Goal: Task Accomplishment & Management: Complete application form

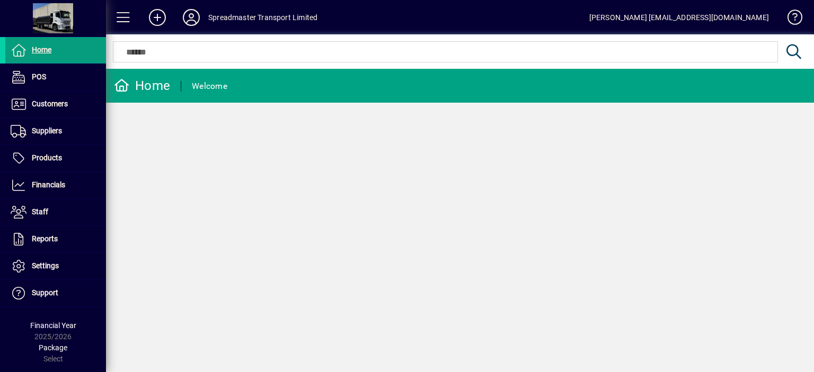
click at [56, 182] on span "Financials" at bounding box center [48, 185] width 33 height 8
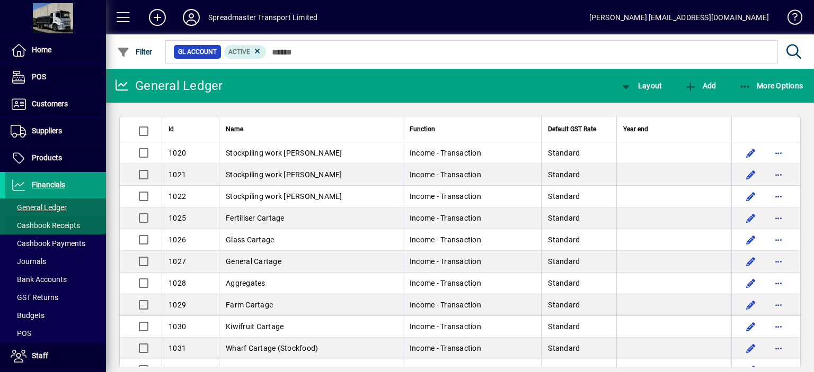
click at [55, 224] on span "Cashbook Receipts" at bounding box center [45, 225] width 69 height 8
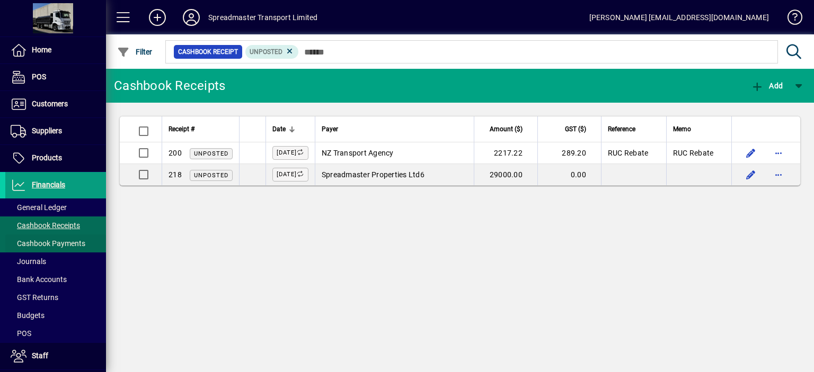
click at [61, 242] on span "Cashbook Payments" at bounding box center [48, 243] width 75 height 8
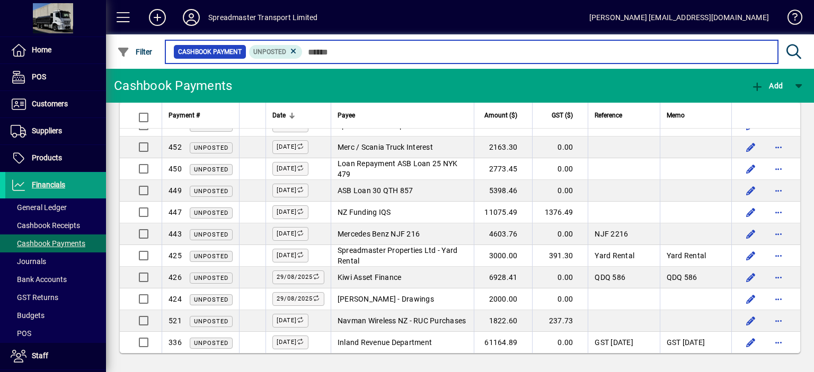
scroll to position [1172, 0]
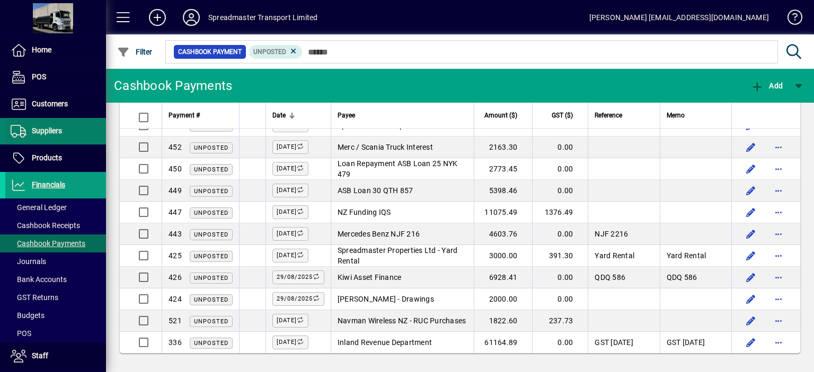
click at [59, 133] on span "Suppliers" at bounding box center [47, 131] width 30 height 8
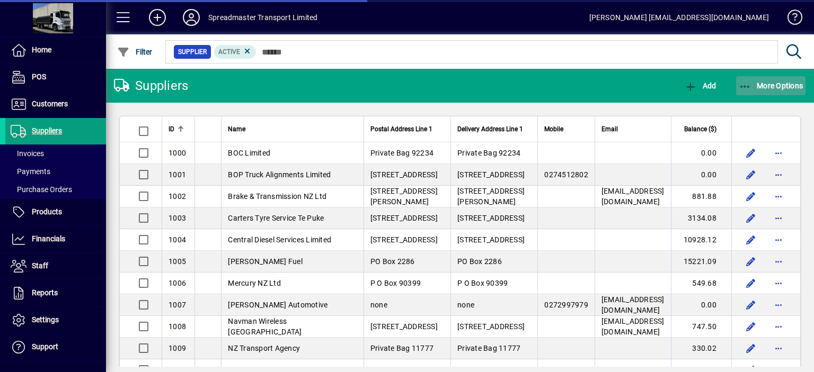
click at [774, 85] on span "More Options" at bounding box center [770, 86] width 65 height 8
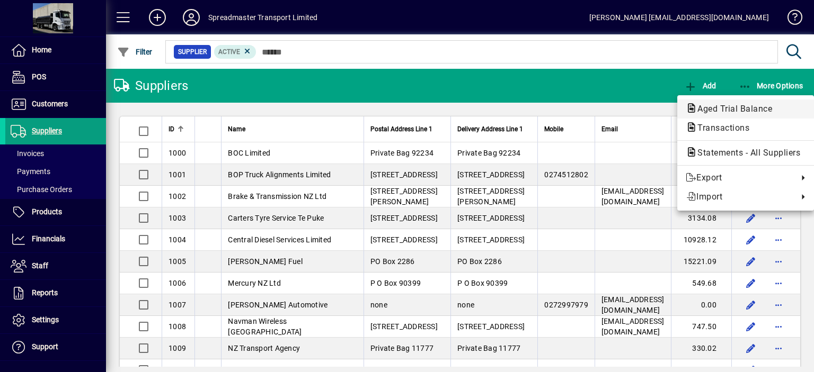
click at [714, 105] on span "Aged Trial Balance" at bounding box center [731, 109] width 92 height 10
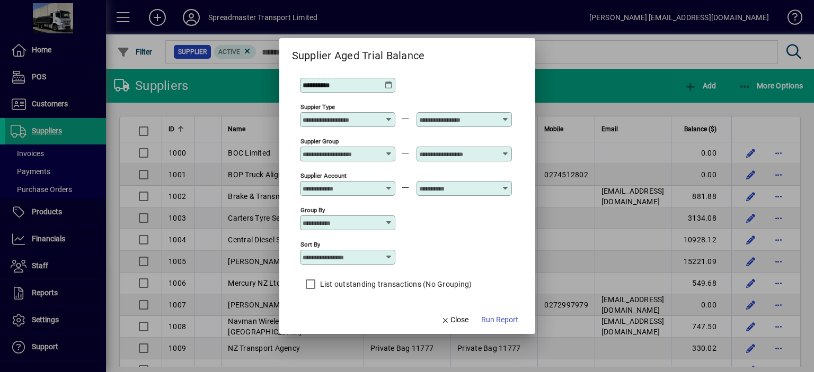
scroll to position [9, 0]
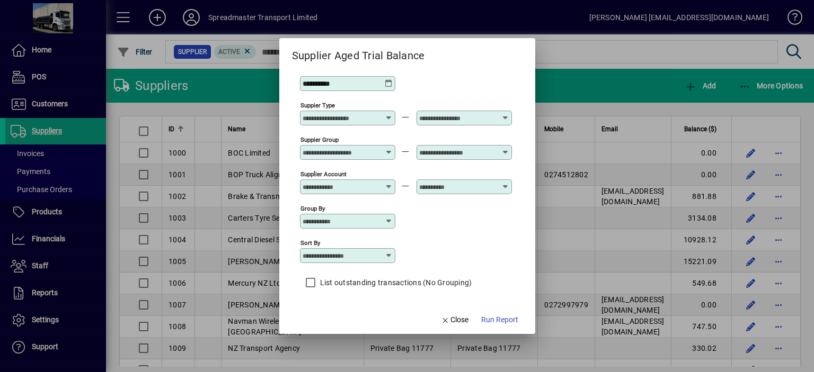
click at [391, 257] on icon at bounding box center [389, 256] width 8 height 8
drag, startPoint x: 347, startPoint y: 318, endPoint x: 466, endPoint y: 335, distance: 119.3
click at [348, 319] on div "Supplier Name" at bounding box center [333, 320] width 51 height 11
type input "**********"
click at [496, 323] on span "Run Report" at bounding box center [499, 320] width 37 height 11
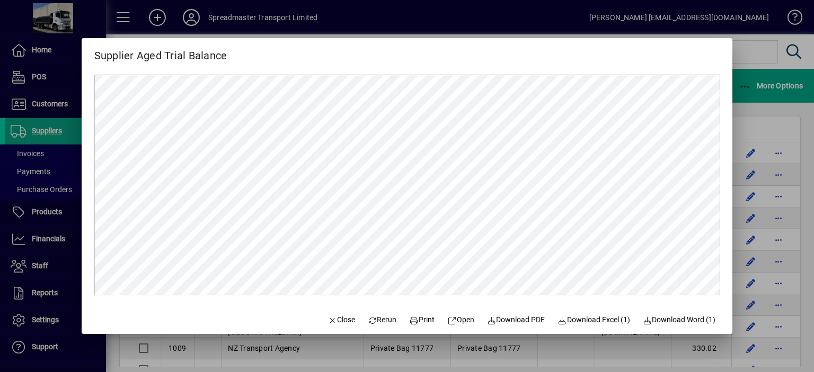
scroll to position [0, 0]
click at [337, 320] on span "Close" at bounding box center [341, 320] width 28 height 11
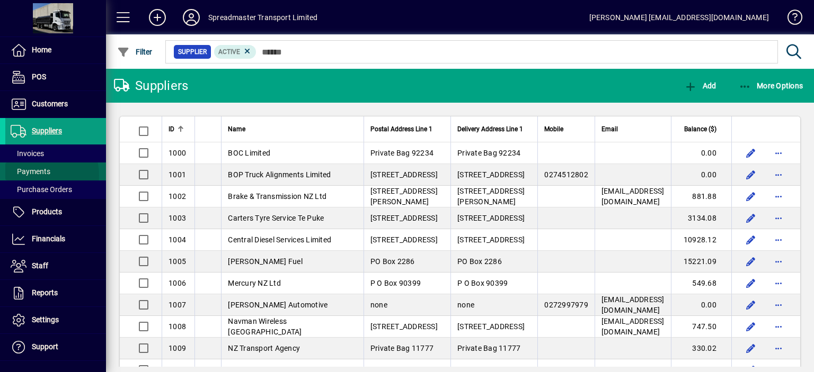
click at [38, 175] on span "Payments" at bounding box center [31, 171] width 40 height 8
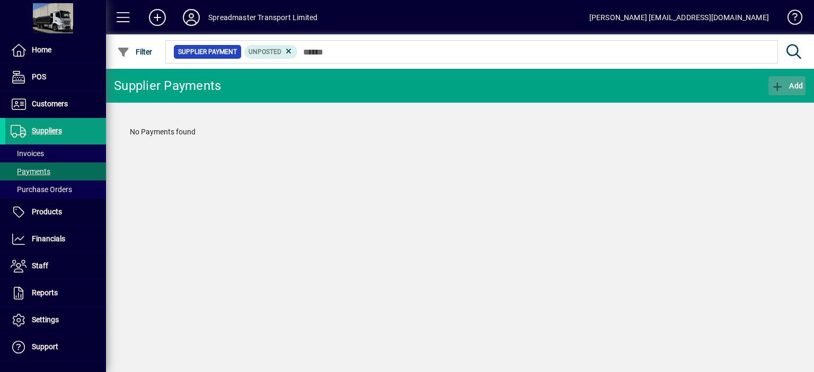
click at [790, 83] on span "Add" at bounding box center [787, 86] width 32 height 8
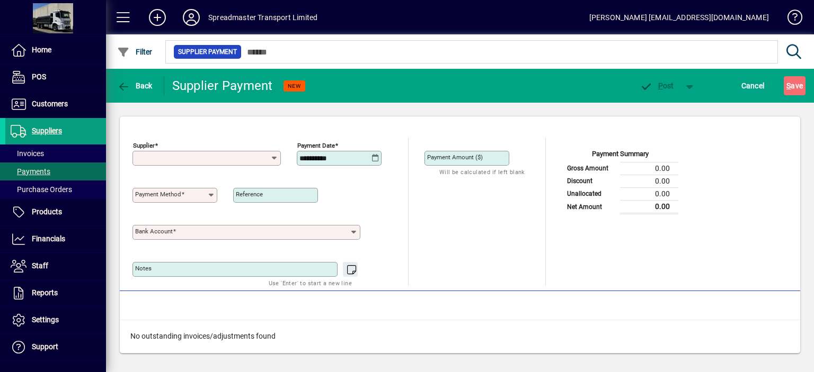
type input "**********"
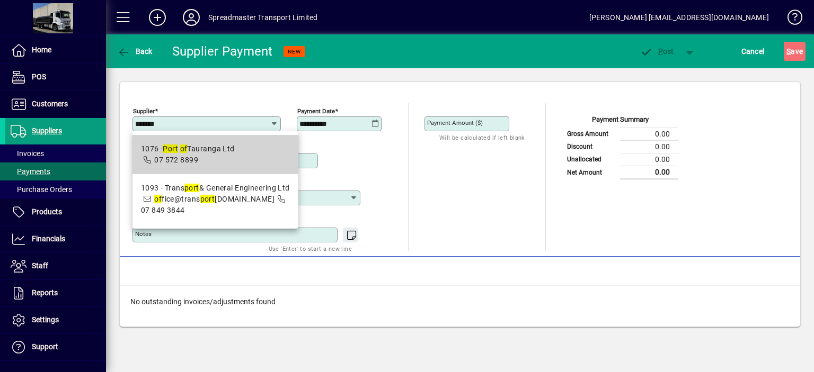
click at [225, 146] on div "1076 - Port of Tauranga Ltd" at bounding box center [188, 149] width 94 height 11
type input "**********"
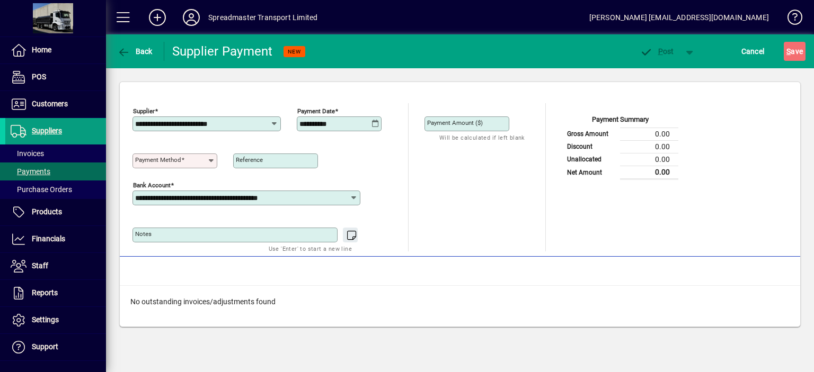
type input "**********"
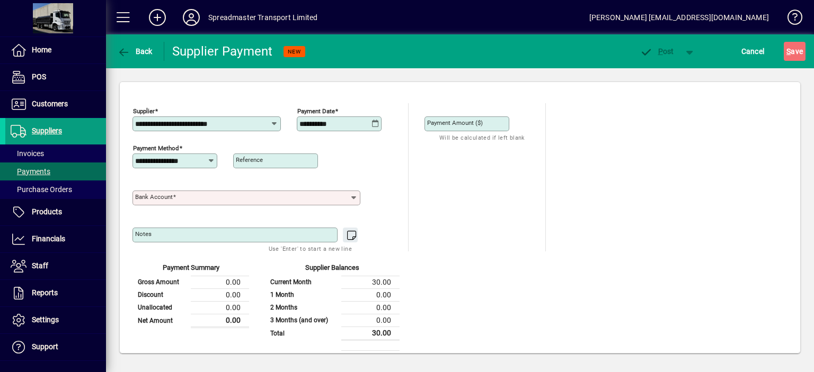
click at [249, 198] on input "Bank Account" at bounding box center [242, 198] width 214 height 8
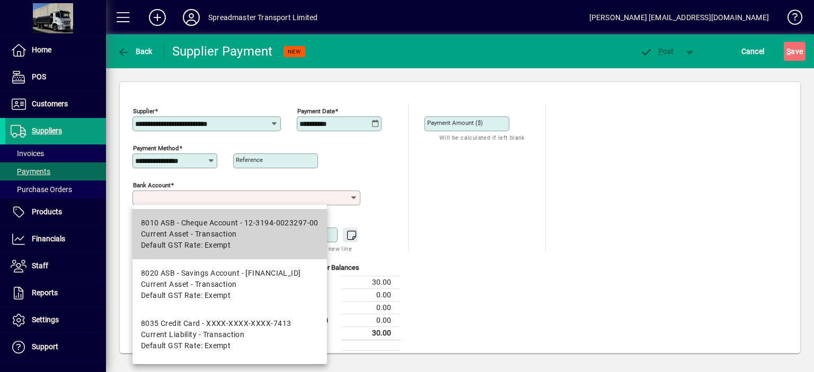
click at [223, 224] on div "8010 ASB - Cheque Account - 12-3194-0023297-00" at bounding box center [229, 223] width 177 height 11
type input "**********"
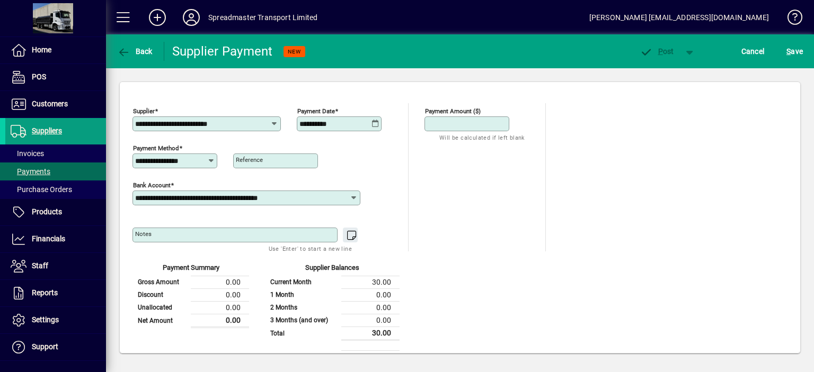
click at [495, 124] on input "Payment Amount ($)" at bounding box center [468, 124] width 82 height 8
type input "*****"
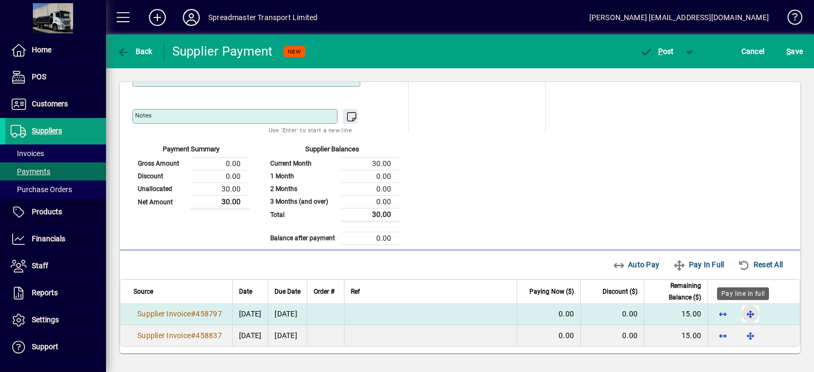
click at [741, 311] on span "button" at bounding box center [749, 313] width 25 height 25
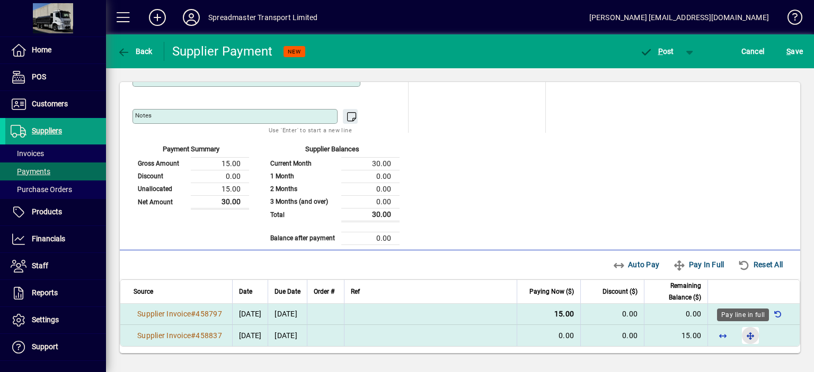
click at [739, 332] on span "button" at bounding box center [749, 335] width 25 height 25
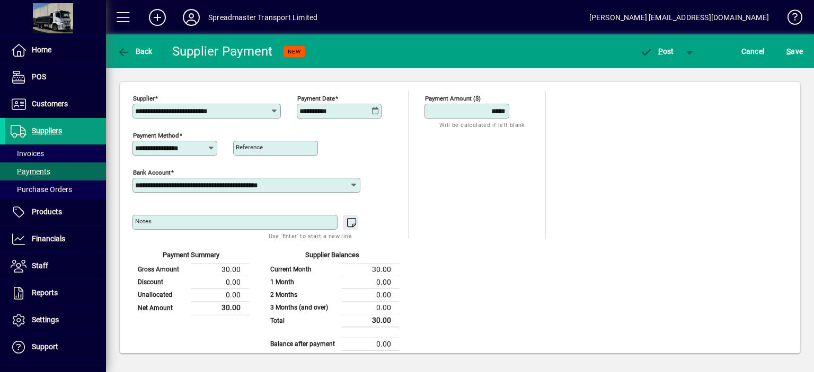
scroll to position [0, 0]
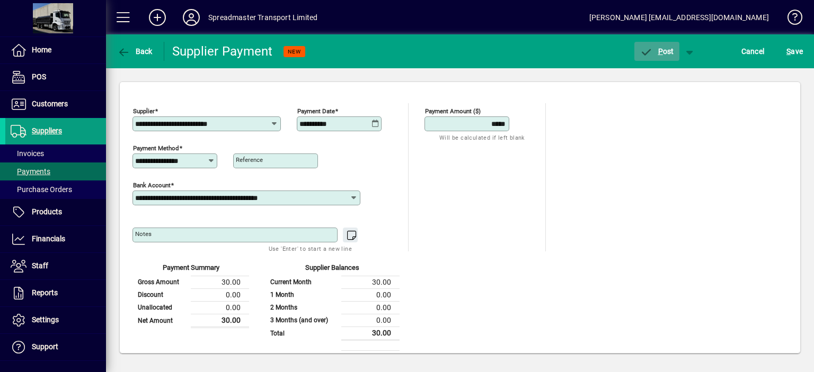
click at [663, 52] on span "P ost" at bounding box center [656, 51] width 34 height 8
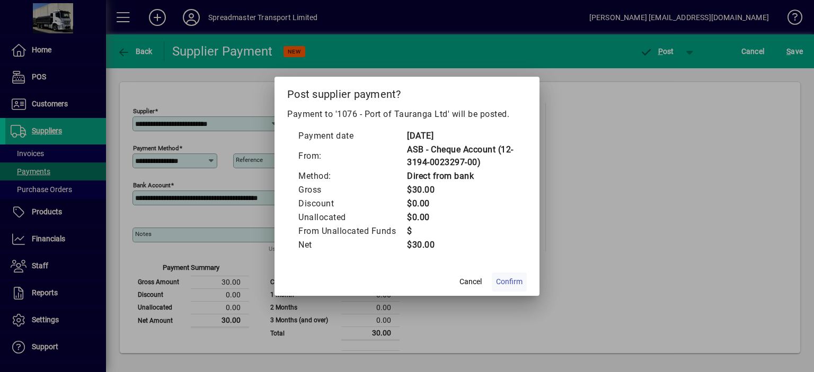
click at [508, 279] on span "Confirm" at bounding box center [509, 281] width 26 height 11
